Goal: Book appointment/travel/reservation

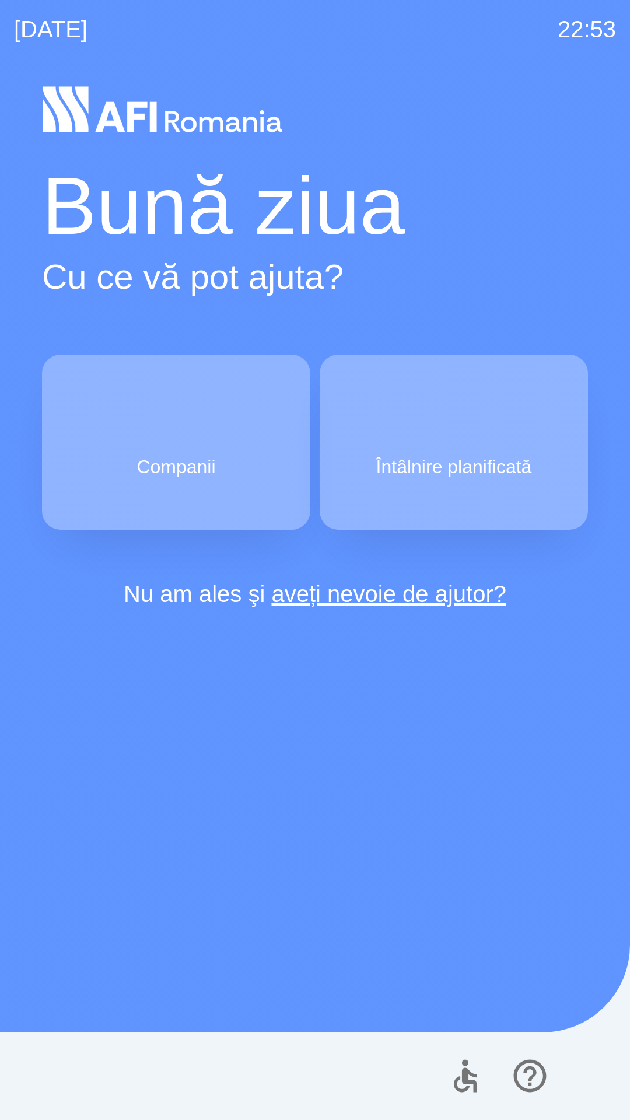
click at [462, 433] on img "button" at bounding box center [453, 422] width 51 height 51
click at [425, 443] on button "Întâlnire planificată" at bounding box center [454, 442] width 268 height 175
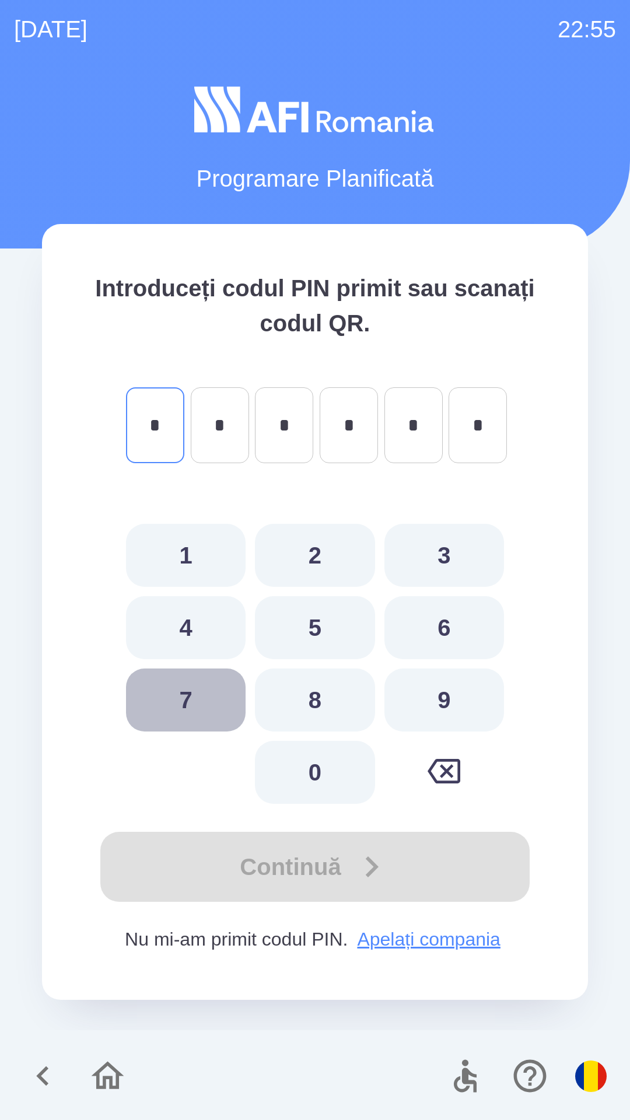
click at [213, 686] on button "7" at bounding box center [186, 699] width 120 height 63
type input "*"
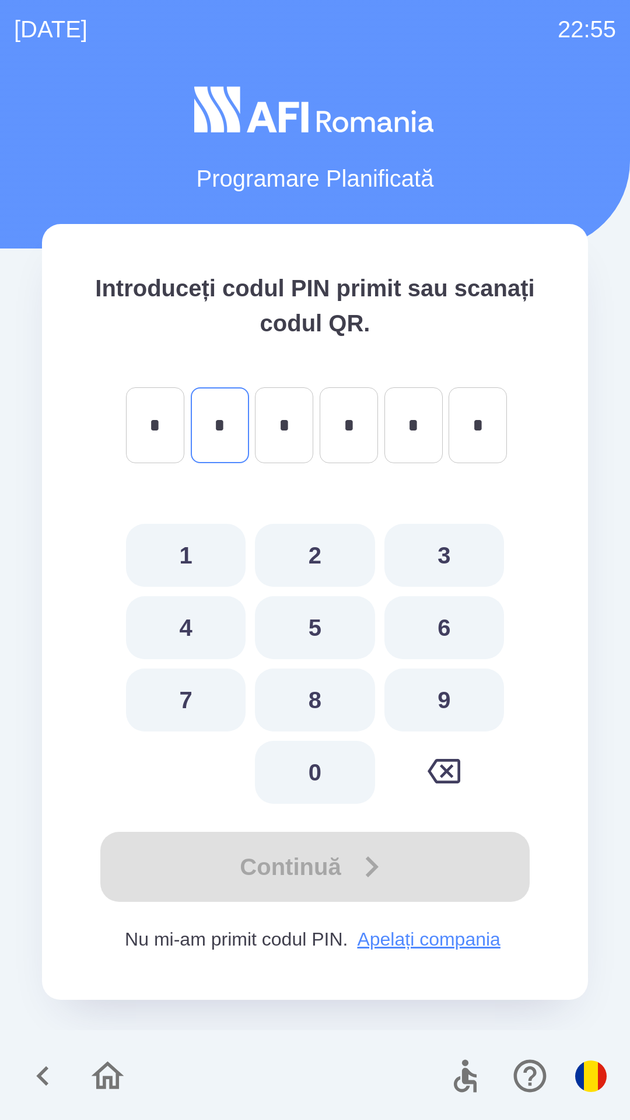
click at [315, 709] on button "8" at bounding box center [315, 699] width 120 height 63
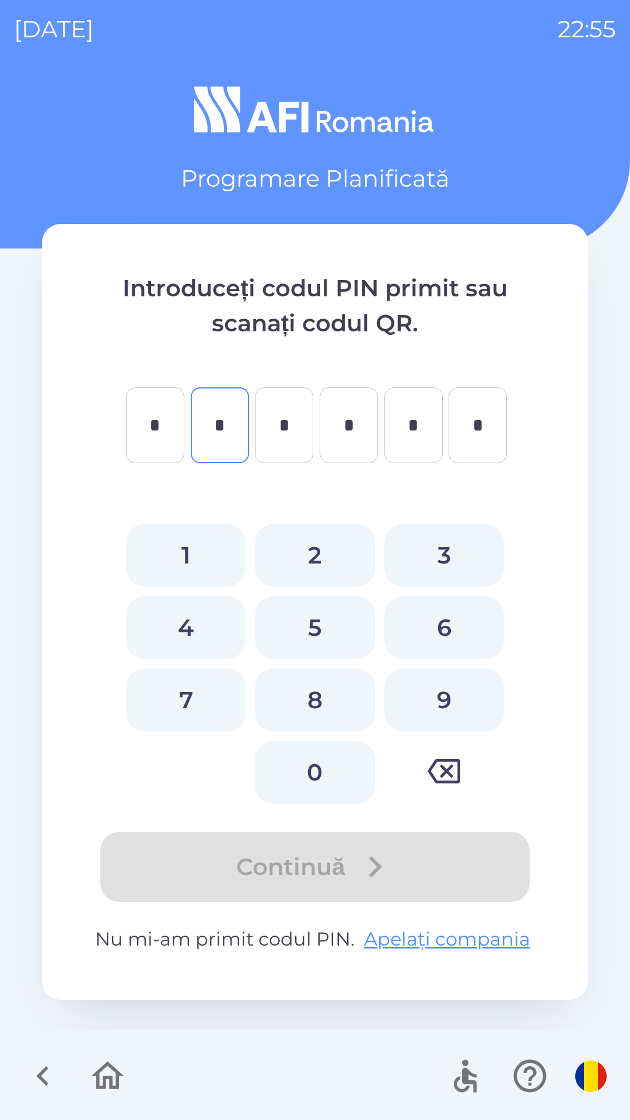
type input "*"
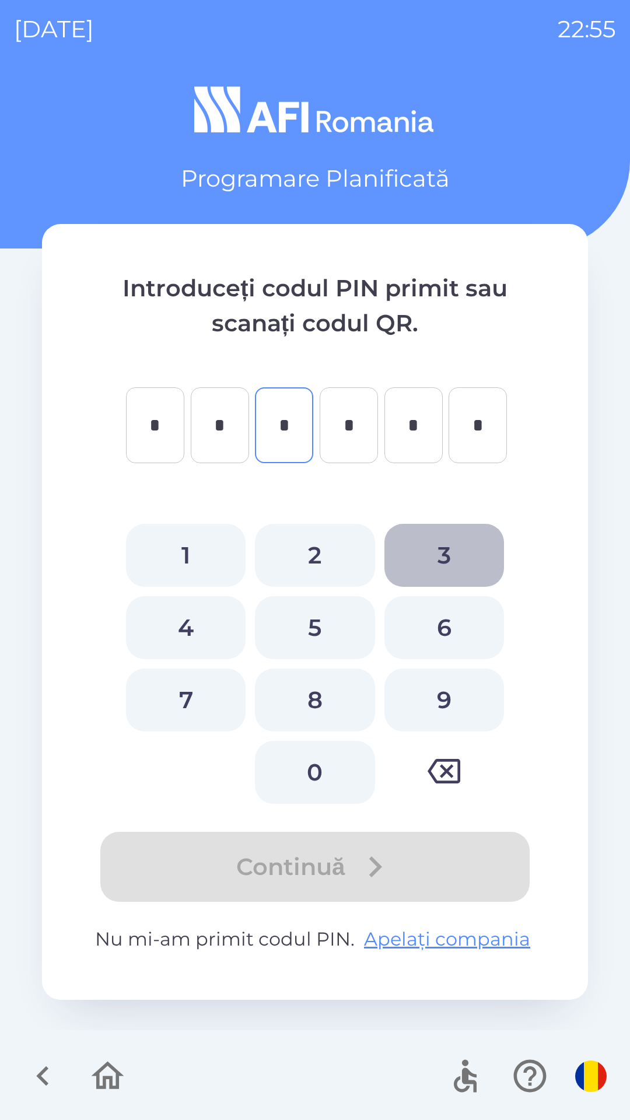
click at [437, 550] on button "3" at bounding box center [444, 555] width 120 height 63
type input "*"
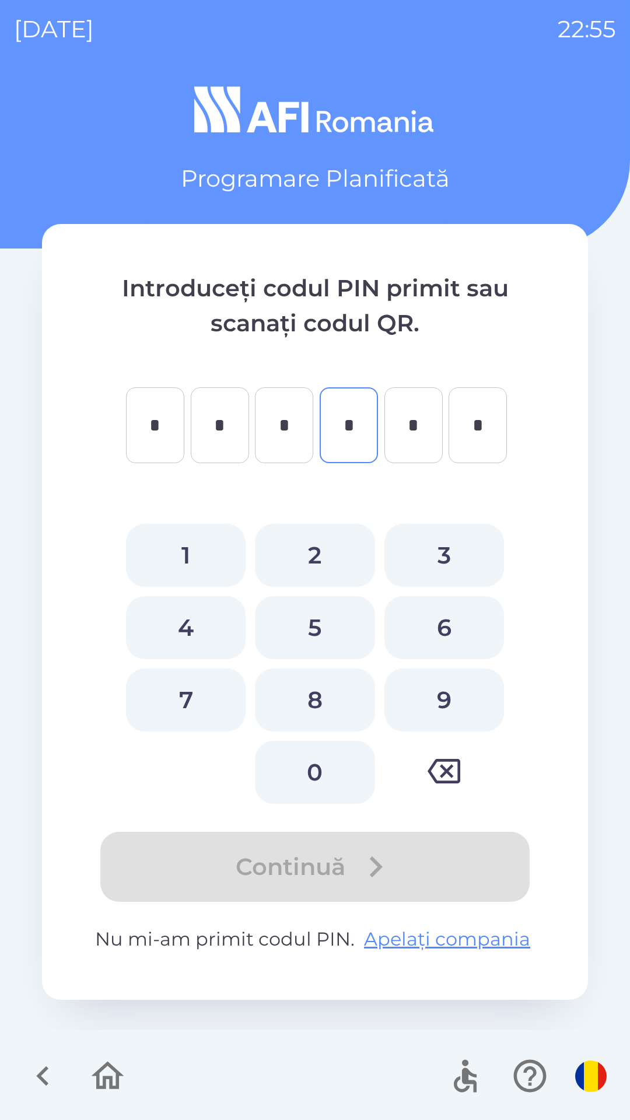
click at [458, 560] on button "3" at bounding box center [444, 555] width 120 height 63
type input "*"
click at [221, 621] on button "4" at bounding box center [186, 627] width 120 height 63
type input "*"
click at [213, 702] on button "7" at bounding box center [186, 699] width 120 height 63
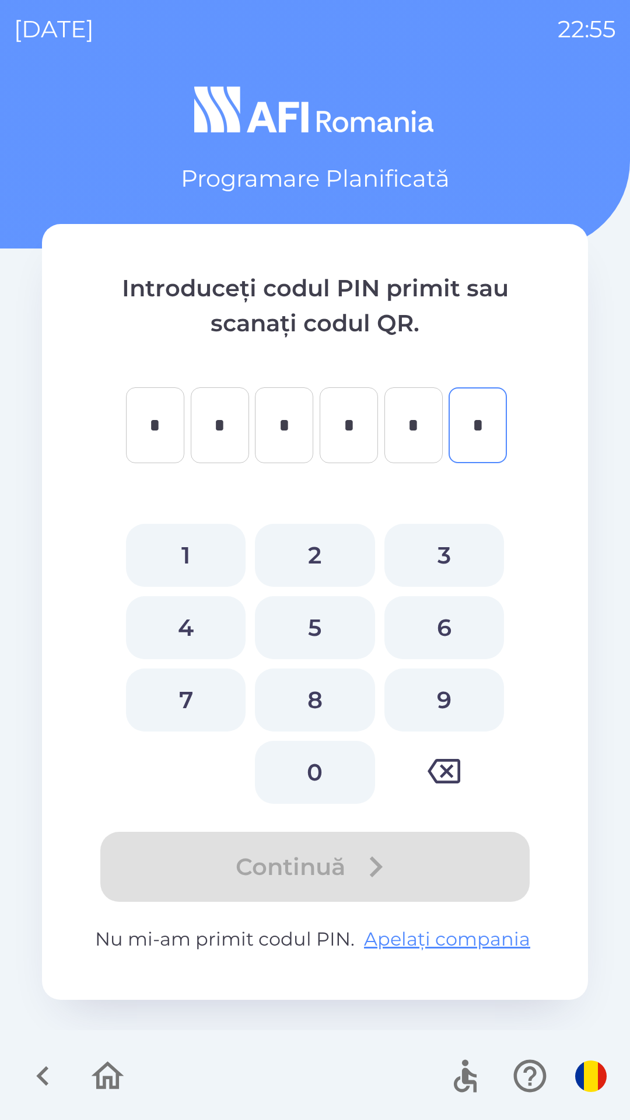
type input "*"
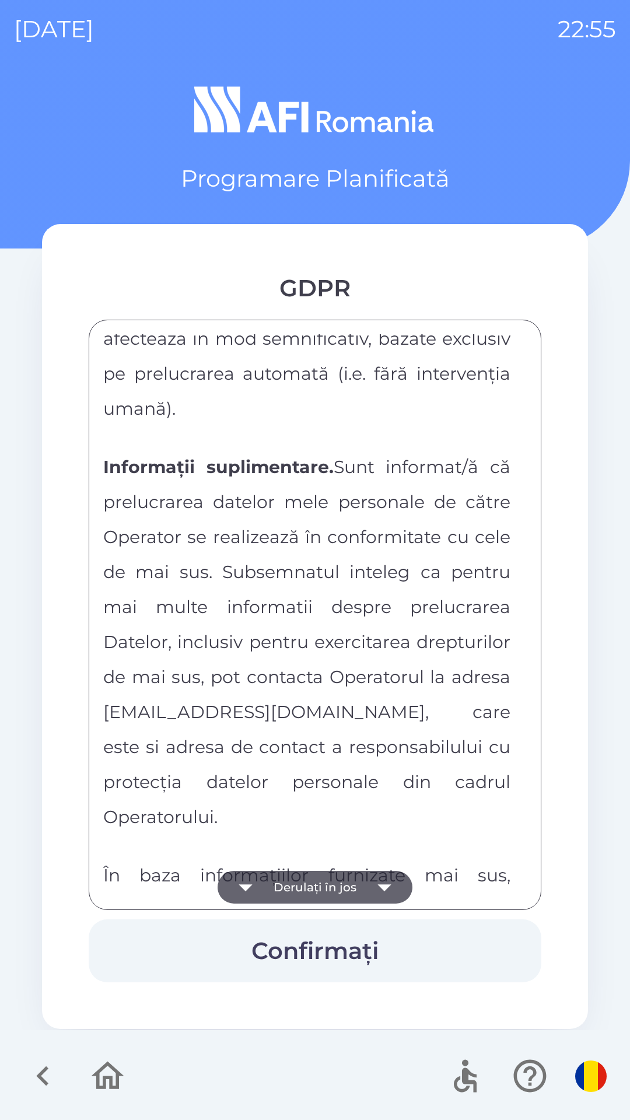
scroll to position [6134, 0]
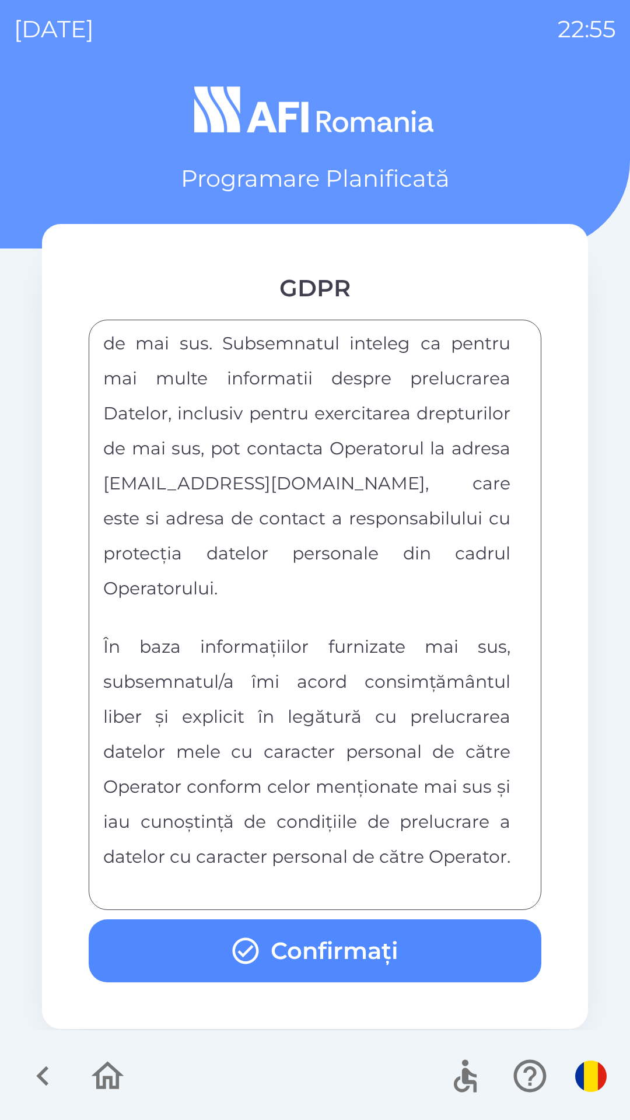
click at [391, 940] on button "Confirmați" at bounding box center [315, 950] width 453 height 63
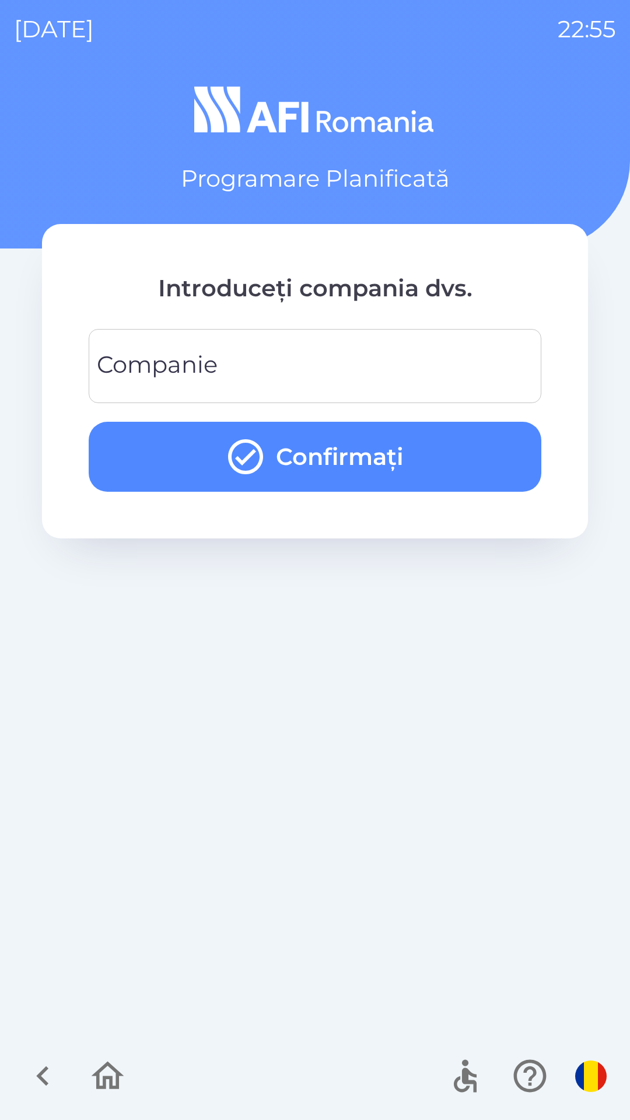
click at [260, 360] on input "Companie" at bounding box center [315, 366] width 425 height 46
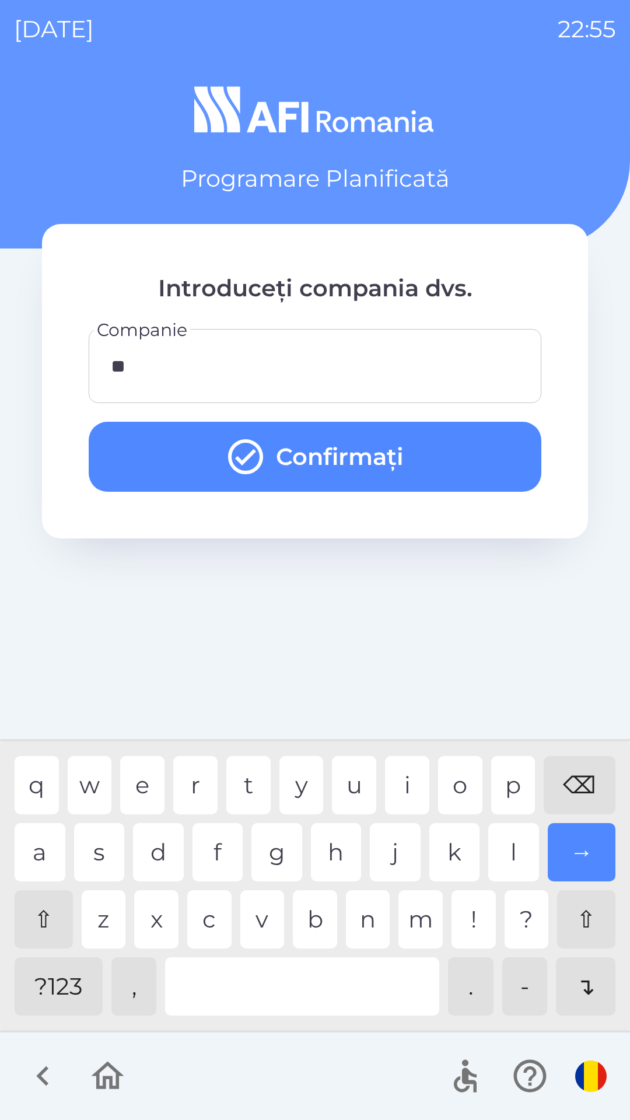
click at [141, 786] on div "e" at bounding box center [142, 785] width 44 height 58
click at [91, 833] on div "s" at bounding box center [99, 852] width 51 height 58
click at [138, 780] on div "e" at bounding box center [142, 785] width 44 height 58
click at [209, 915] on div "c" at bounding box center [209, 919] width 44 height 58
click at [200, 899] on div "c" at bounding box center [209, 919] width 44 height 58
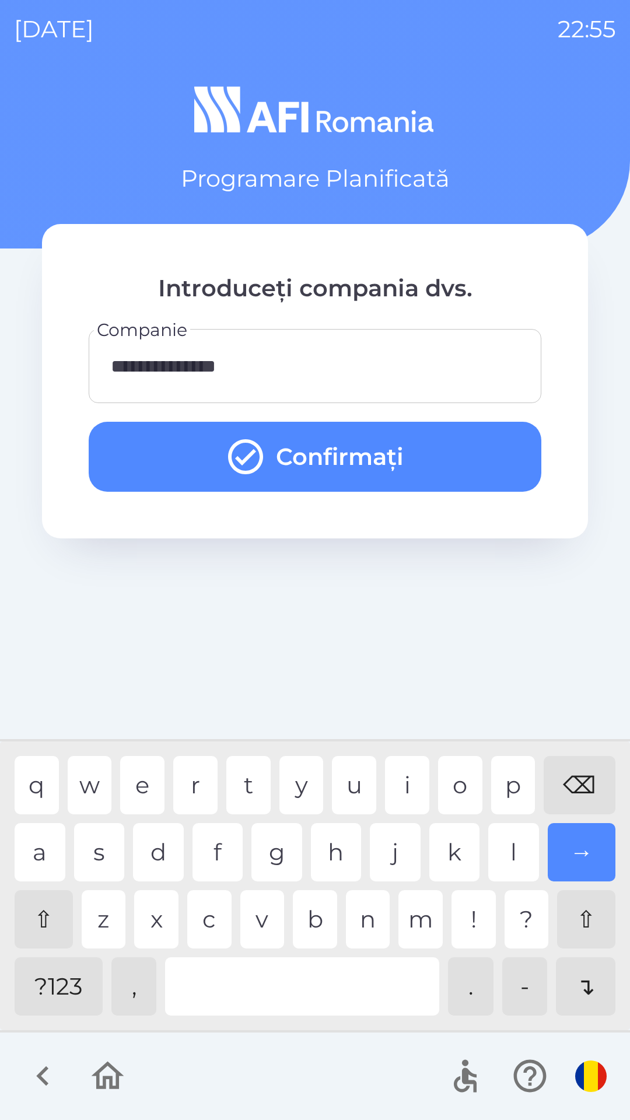
type input "**********"
click at [25, 842] on div "a" at bounding box center [40, 852] width 51 height 58
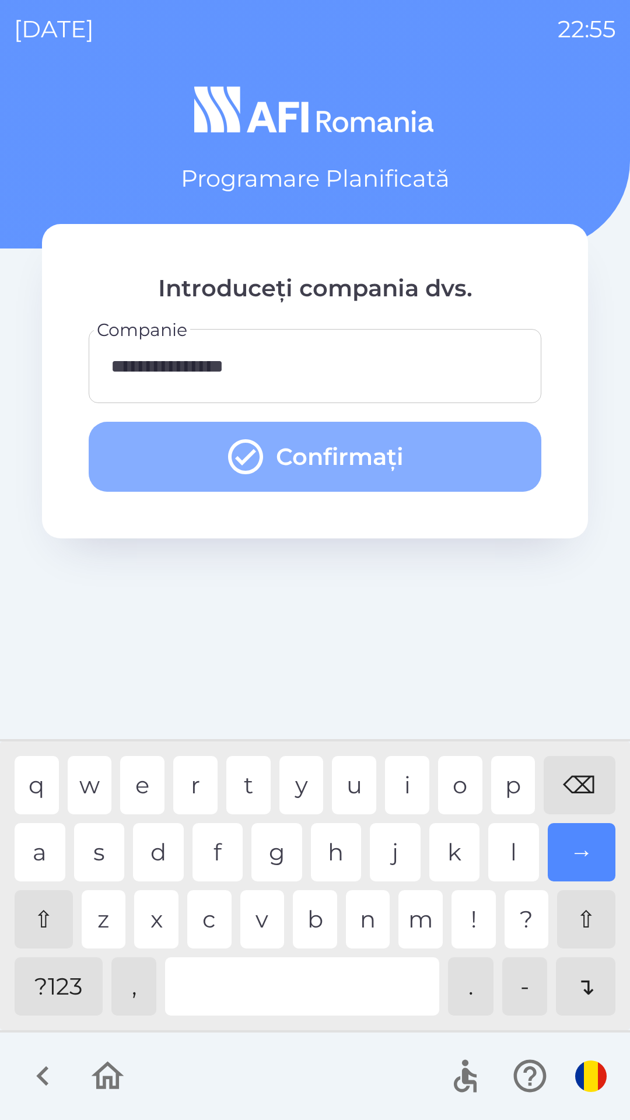
click at [375, 453] on button "Confirmați" at bounding box center [315, 457] width 453 height 70
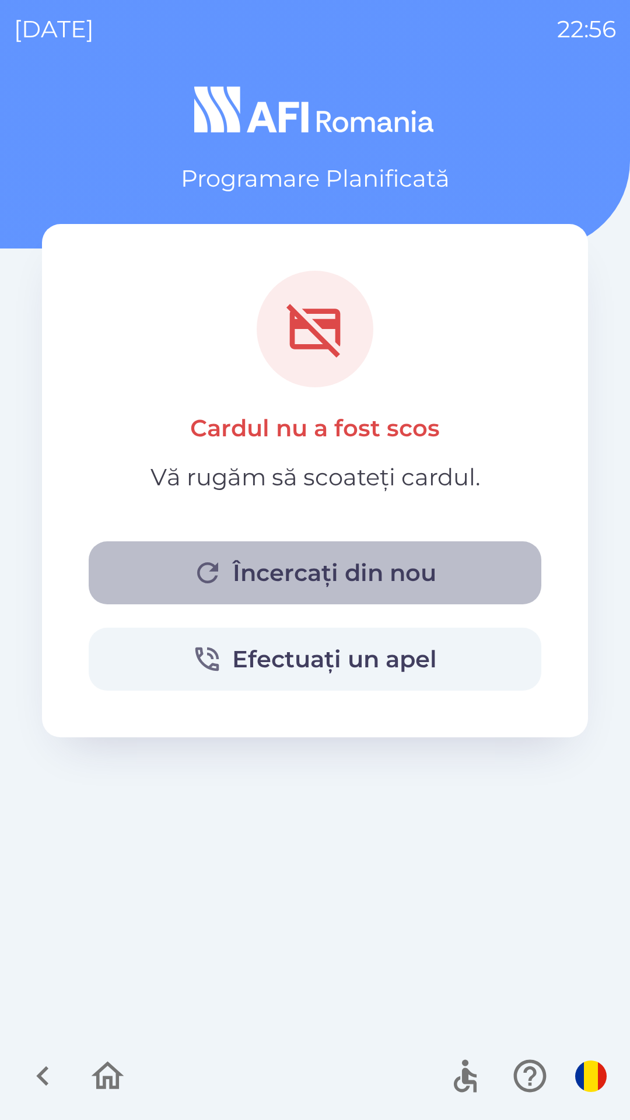
click at [249, 571] on button "Încercați din nou" at bounding box center [315, 572] width 453 height 63
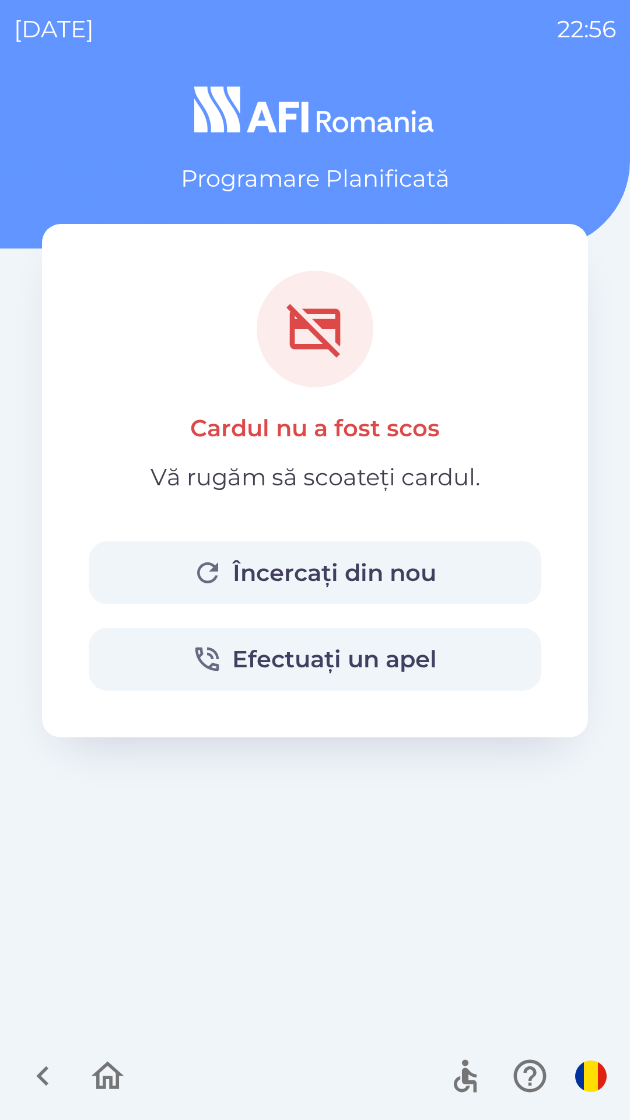
click at [118, 1074] on icon "button" at bounding box center [108, 1075] width 33 height 28
